Goal: Book appointment/travel/reservation

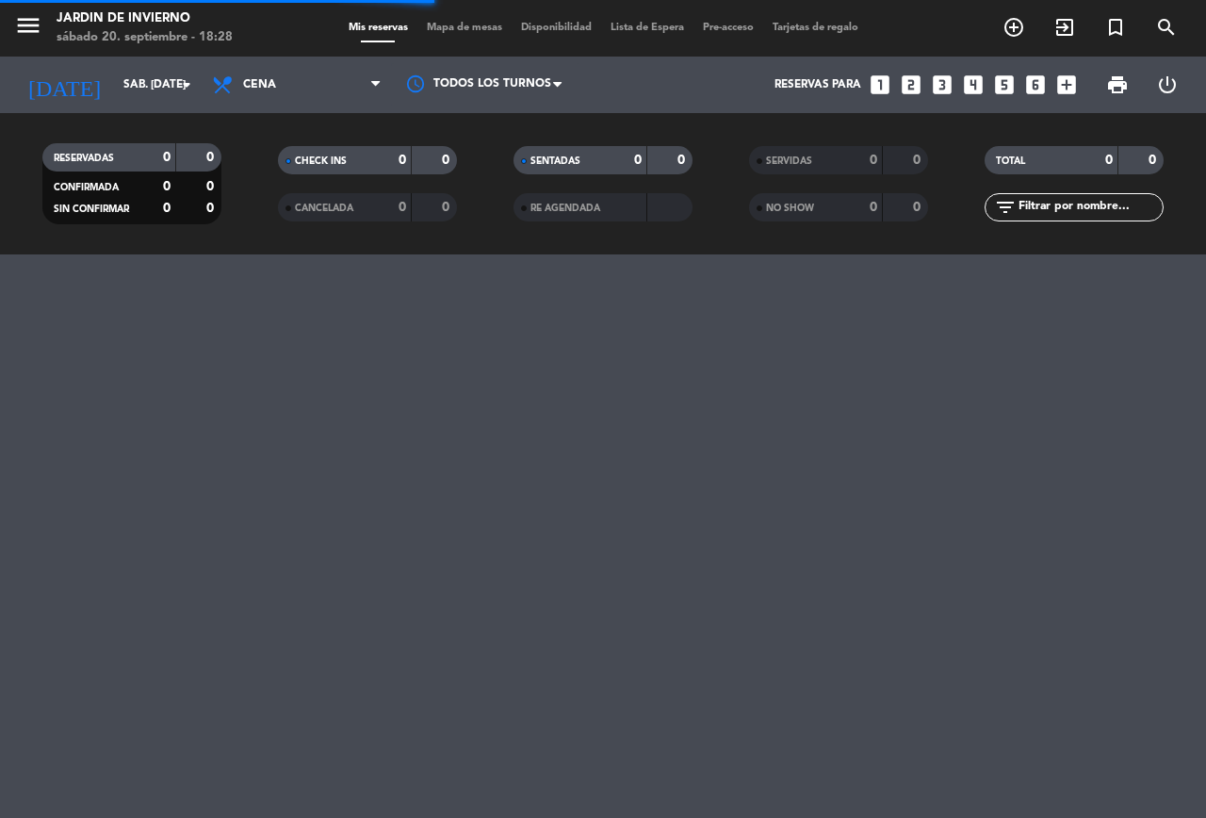
click at [971, 77] on icon "looks_4" at bounding box center [973, 85] width 24 height 24
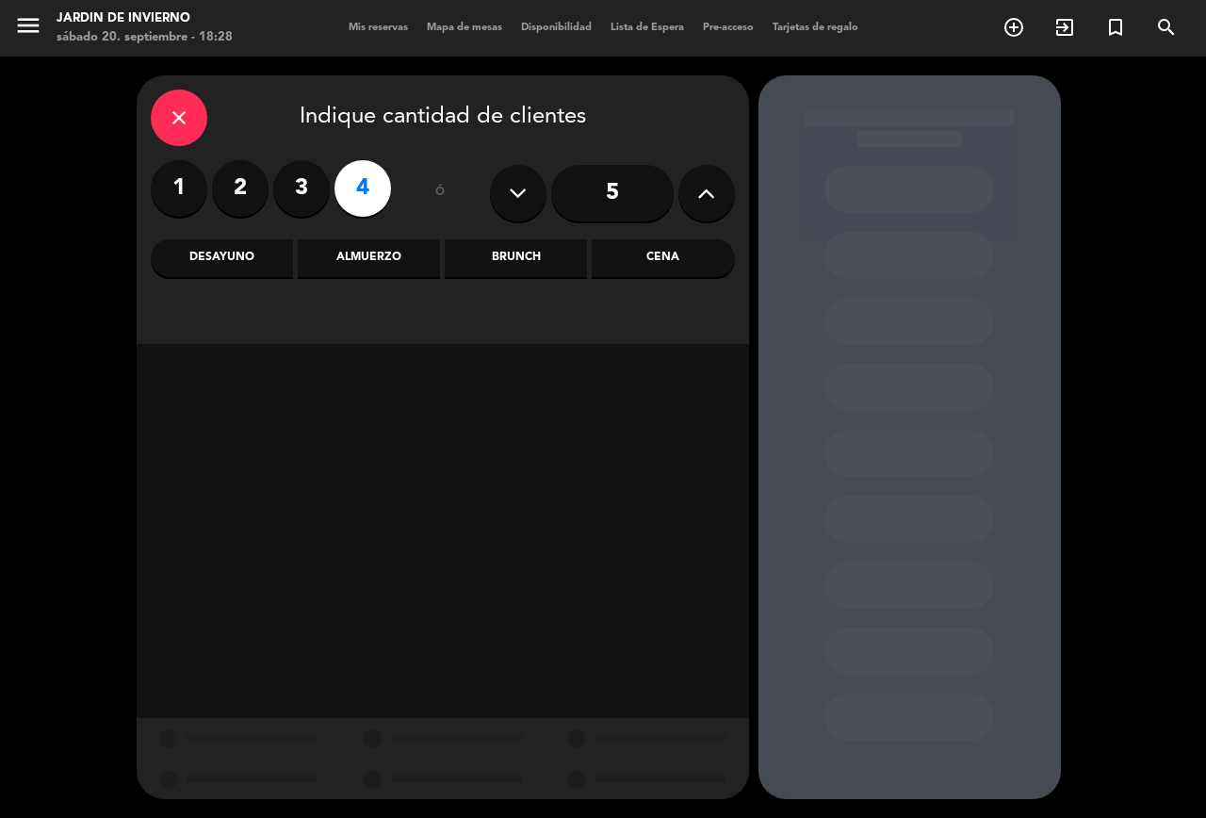
click at [500, 251] on div "Brunch" at bounding box center [516, 258] width 142 height 38
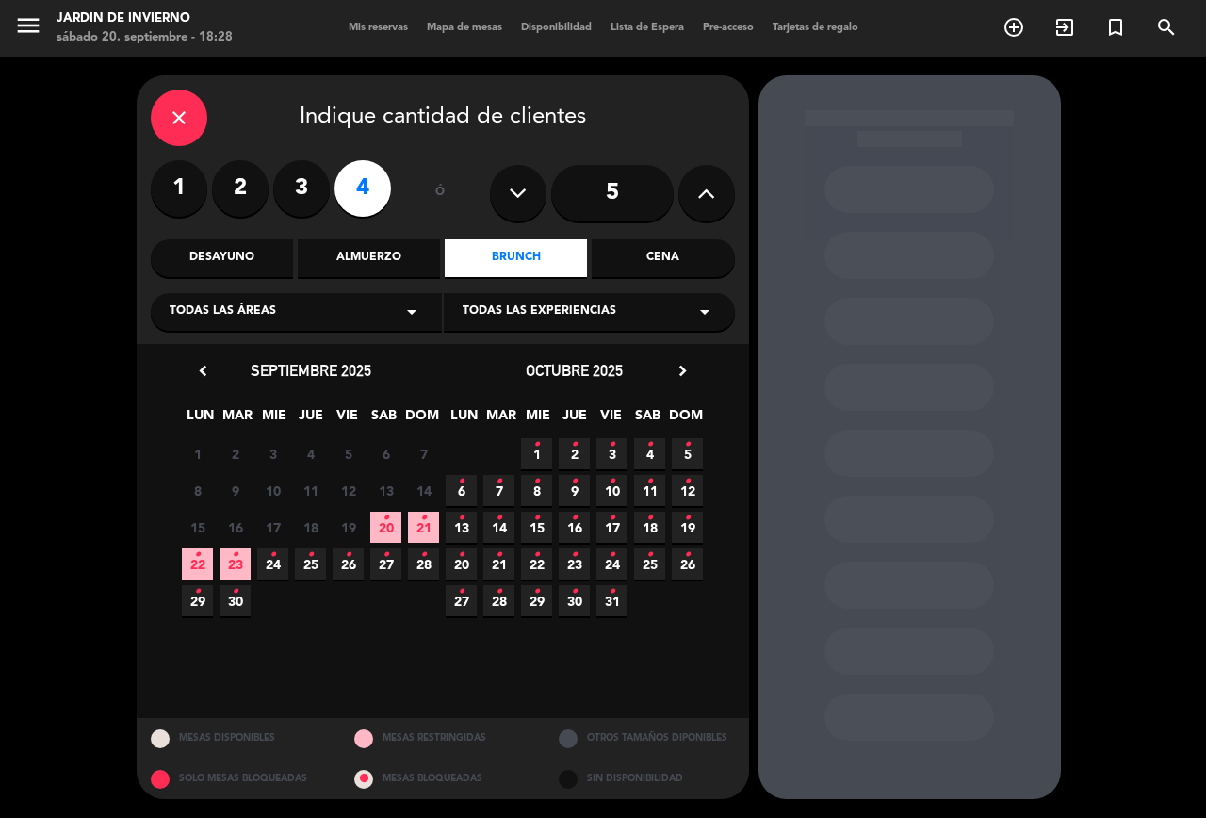
click at [618, 372] on span "octubre 2025" at bounding box center [574, 370] width 97 height 19
click at [608, 356] on div "chevron_left septiembre 2025 LUN MAR [PERSON_NAME] VIE SAB DOM 1 2 3 4 5 6 7 8 …" at bounding box center [443, 531] width 612 height 374
click at [186, 120] on icon "close" at bounding box center [179, 117] width 23 height 23
